Goal: Information Seeking & Learning: Learn about a topic

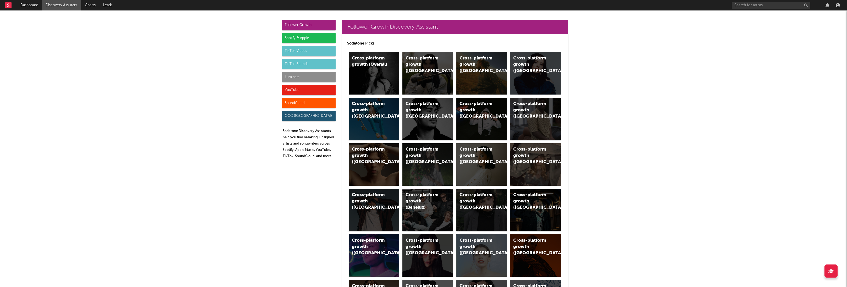
click at [289, 76] on div "Luminate" at bounding box center [308, 77] width 53 height 10
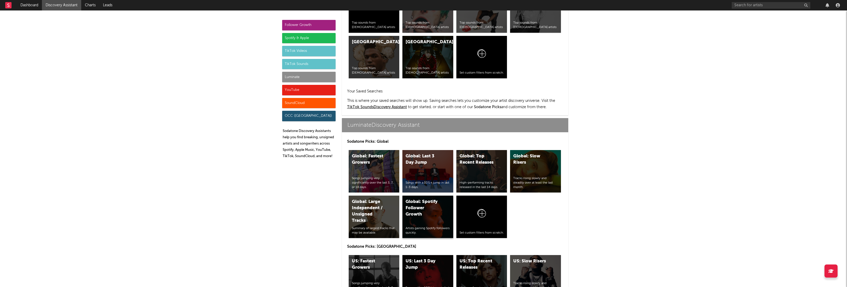
scroll to position [2327, 0]
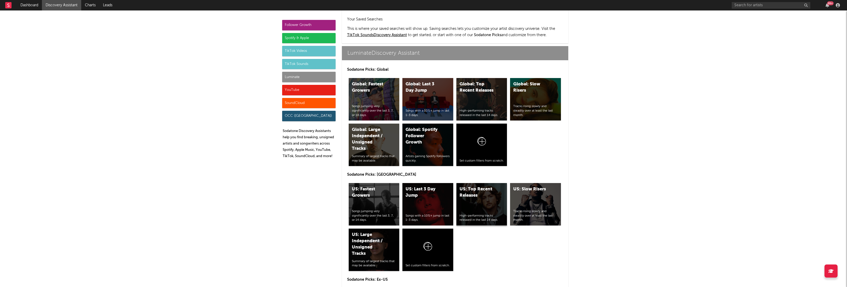
click at [488, 183] on div "US: Top Recent Releases High-performing tracks released in the last 14 days." at bounding box center [482, 204] width 51 height 42
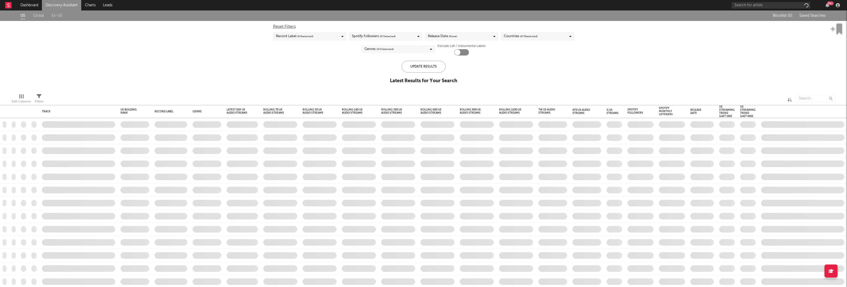
checkbox input "true"
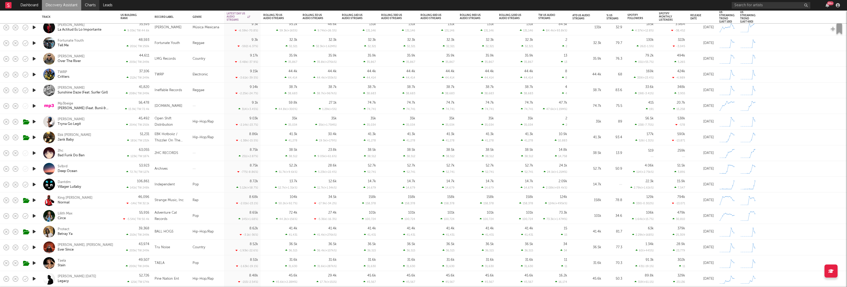
click at [88, 4] on link "Charts" at bounding box center [90, 5] width 18 height 10
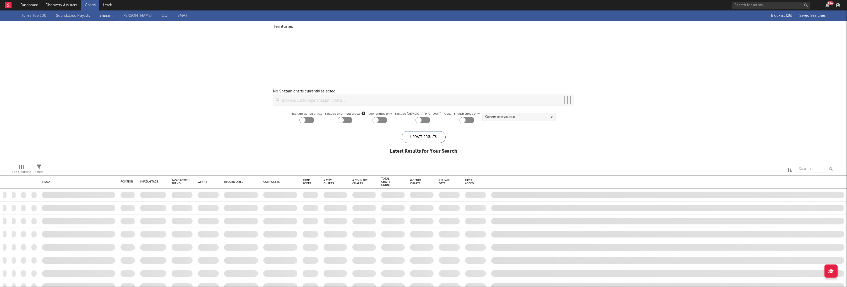
checkbox input "true"
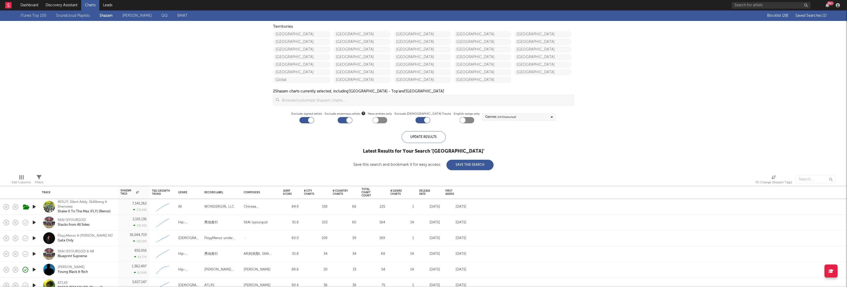
click at [819, 16] on span "Saved Searches ( 1 )" at bounding box center [811, 16] width 31 height 4
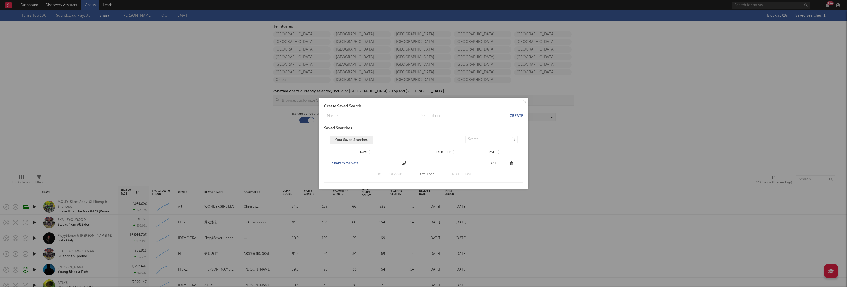
click at [340, 161] on div "Shazam Markets" at bounding box center [365, 163] width 67 height 5
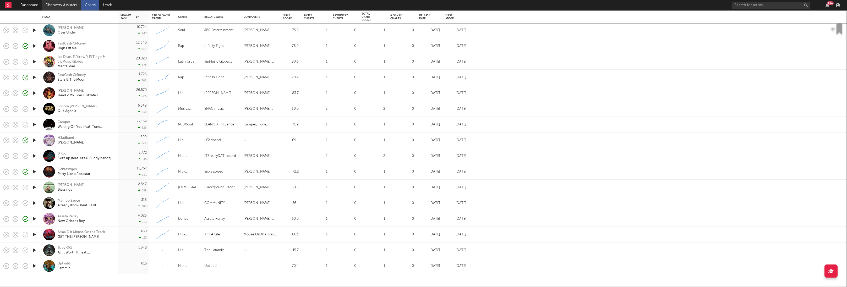
click at [57, 7] on link "Discovery Assistant" at bounding box center [61, 5] width 39 height 10
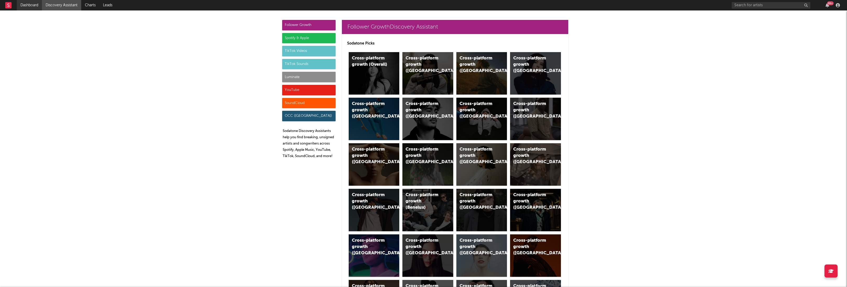
click at [31, 7] on link "Dashboard" at bounding box center [29, 5] width 25 height 10
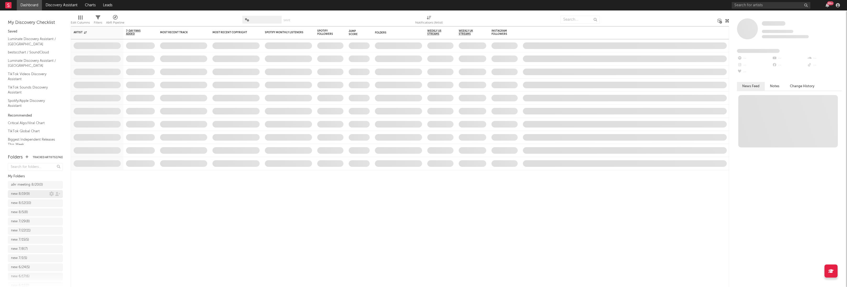
click at [28, 196] on div "new 8/19 ( 9 )" at bounding box center [20, 194] width 19 height 6
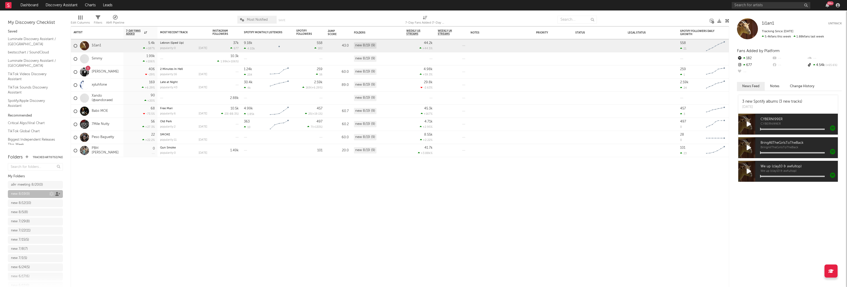
click at [58, 194] on icon at bounding box center [57, 194] width 5 height 4
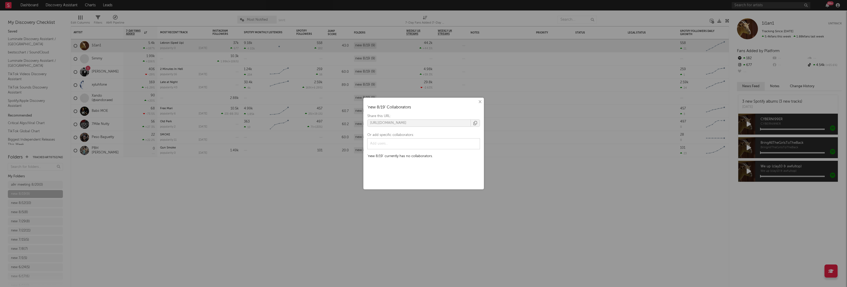
click at [475, 123] on icon "button" at bounding box center [476, 123] width 4 height 4
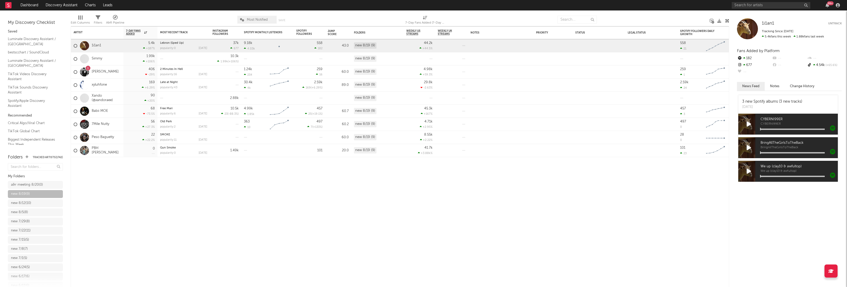
click at [67, 19] on div "× ' new 8/19 ' Collaborators Share this URL: [URL][DOMAIN_NAME] Or add specific…" at bounding box center [423, 143] width 847 height 287
click at [64, 6] on link "Discovery Assistant" at bounding box center [61, 5] width 39 height 10
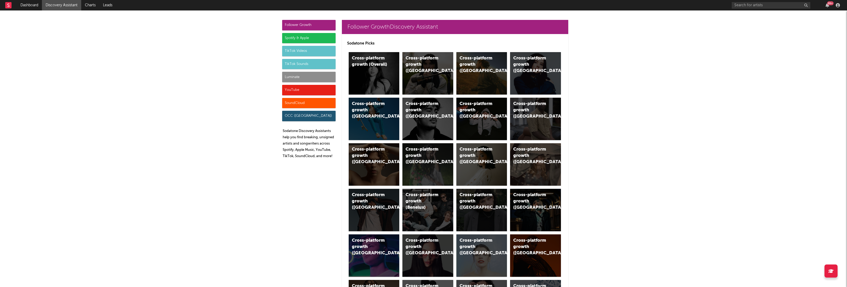
click at [291, 87] on div "YouTube" at bounding box center [308, 90] width 53 height 10
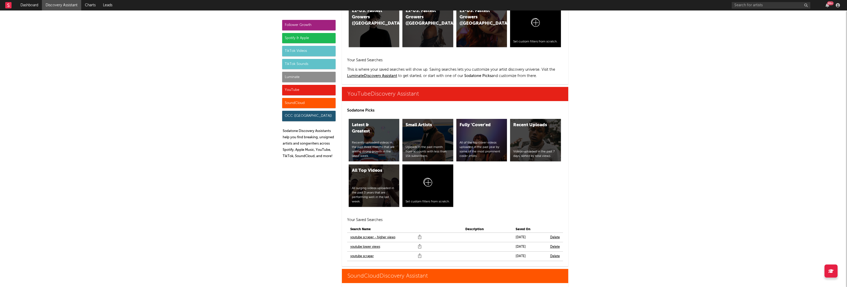
scroll to position [2984, 0]
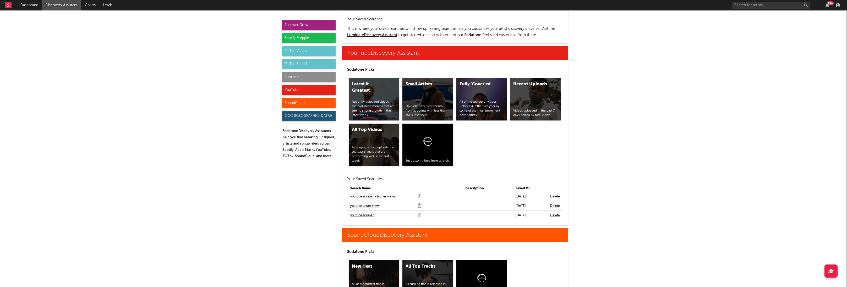
click at [369, 203] on link "youtube lower views" at bounding box center [365, 206] width 30 height 6
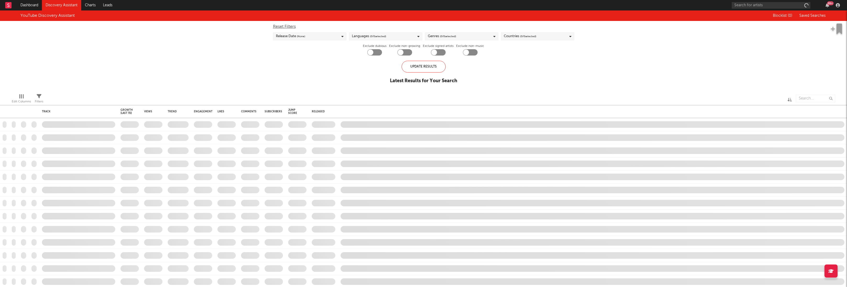
checkbox input "true"
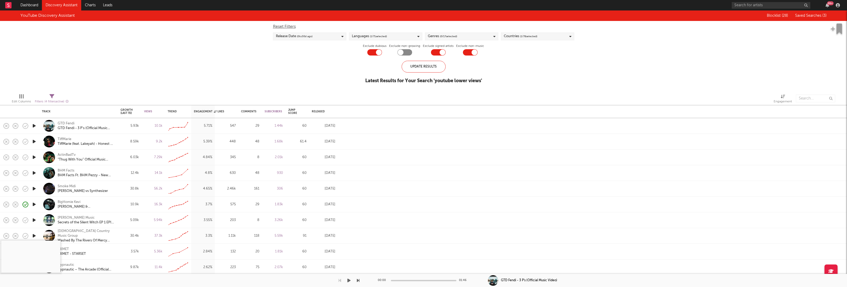
click at [33, 127] on icon "button" at bounding box center [34, 126] width 6 height 7
click at [411, 280] on div "00:06 01:46" at bounding box center [424, 280] width 92 height 13
click at [411, 281] on div at bounding box center [424, 280] width 66 height 1
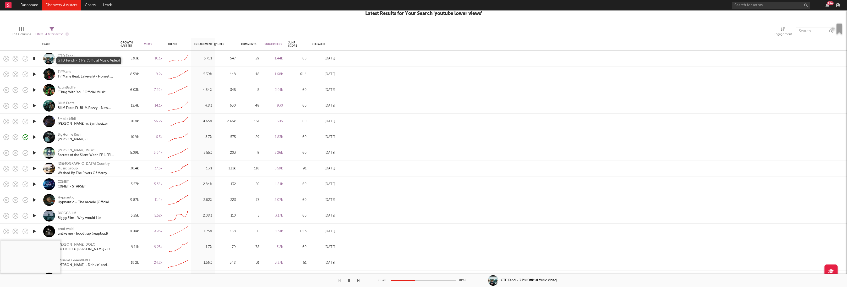
click at [90, 62] on div "GTD Fendi - 3 P's (Official Music Video)" at bounding box center [86, 61] width 56 height 5
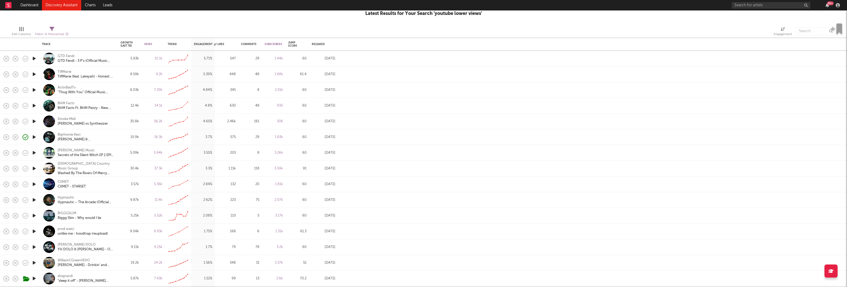
click at [33, 89] on icon "button" at bounding box center [34, 90] width 6 height 7
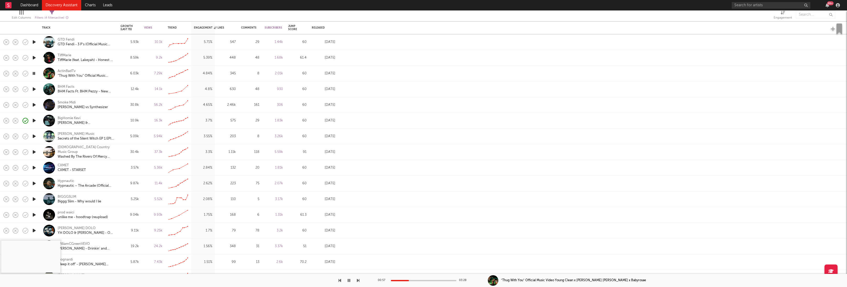
click at [409, 281] on div at bounding box center [424, 280] width 66 height 1
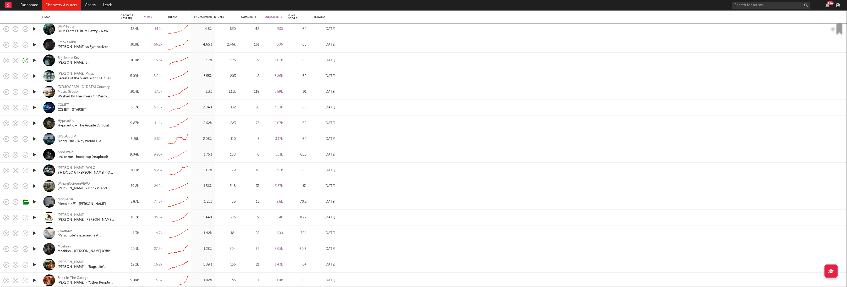
click at [34, 202] on icon "button" at bounding box center [34, 202] width 6 height 7
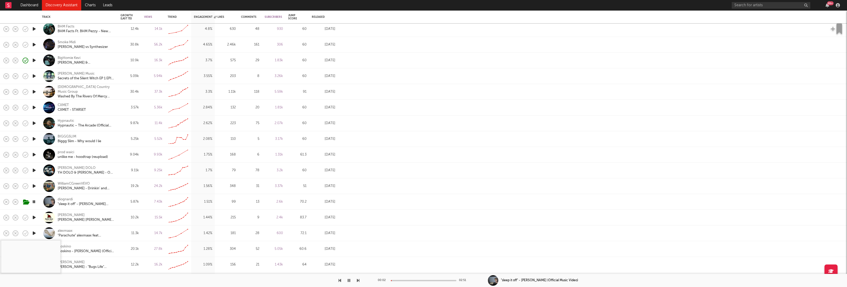
click at [401, 280] on div at bounding box center [424, 280] width 66 height 1
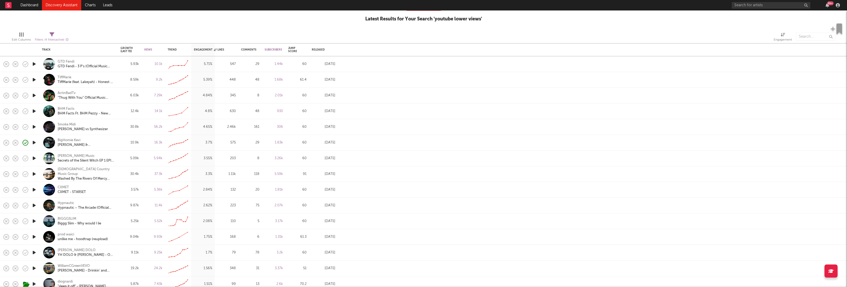
click at [33, 79] on icon "button" at bounding box center [34, 80] width 6 height 7
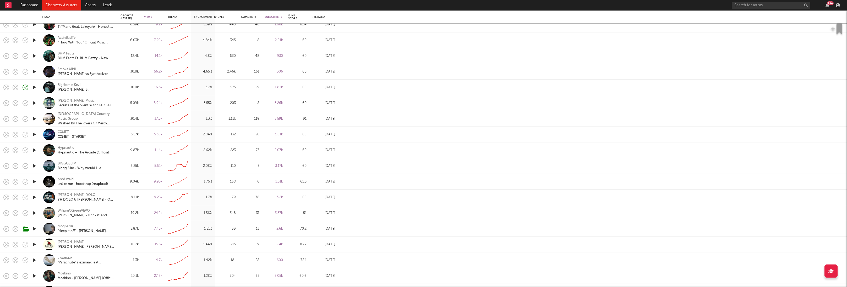
click at [35, 229] on icon "button" at bounding box center [34, 229] width 6 height 7
click at [34, 167] on icon "button" at bounding box center [34, 166] width 6 height 7
click at [404, 281] on div at bounding box center [424, 280] width 66 height 1
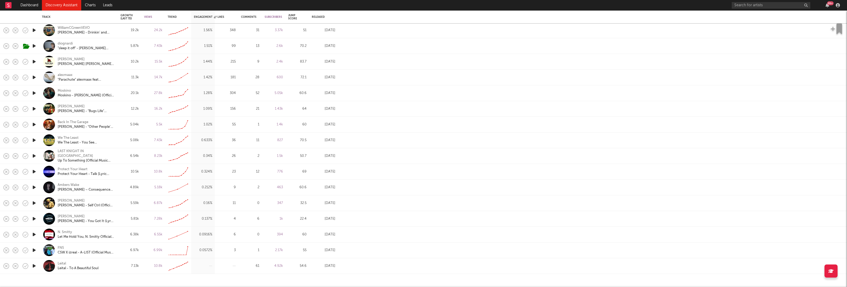
click at [62, 7] on link "Discovery Assistant" at bounding box center [61, 5] width 39 height 10
